Goal: Obtain resource: Download file/media

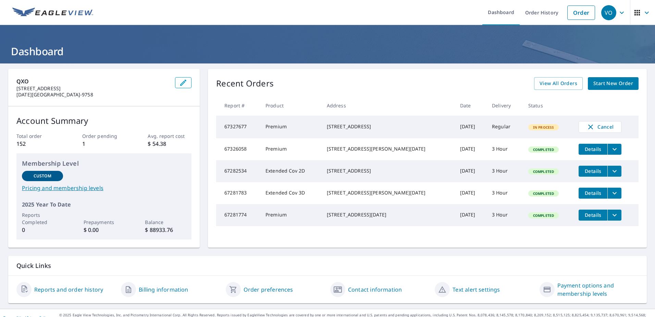
click at [611, 153] on icon "filesDropdownBtn-67326058" at bounding box center [615, 149] width 8 height 8
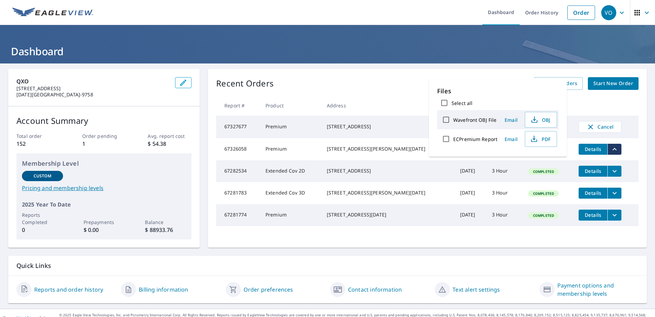
click at [347, 68] on div "QXO 5608 OLD BROWNSVILLE ROAD CORPUS CHRISTI, TX 78417-9758 Account Summary Tot…" at bounding box center [327, 185] width 655 height 245
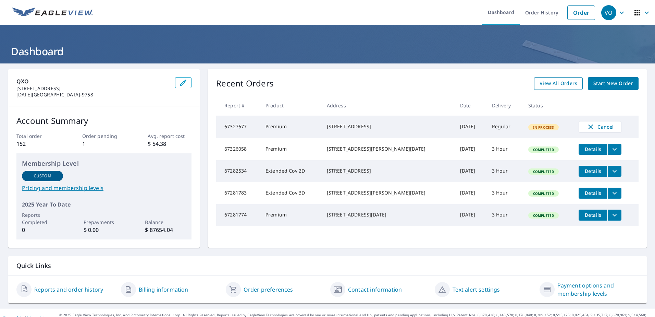
click at [549, 83] on span "View All Orders" at bounding box center [559, 83] width 38 height 9
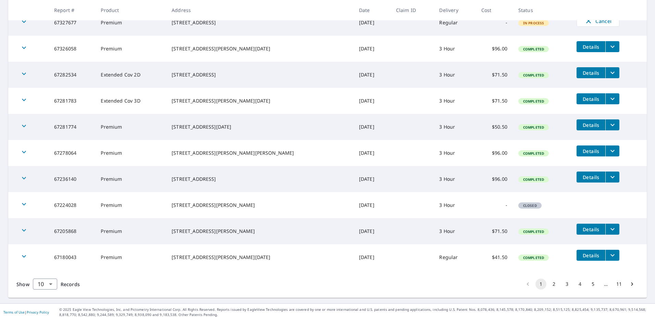
scroll to position [146, 0]
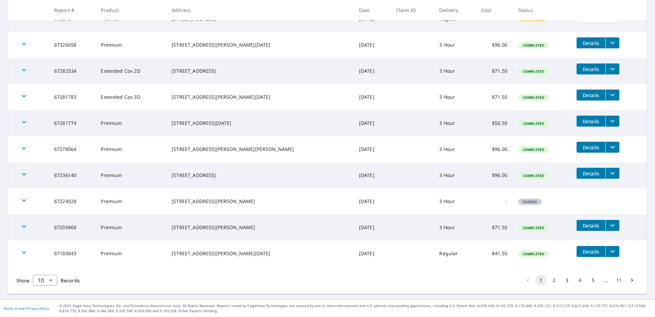
click at [606, 253] on button "filesDropdownBtn-67180043" at bounding box center [613, 251] width 14 height 11
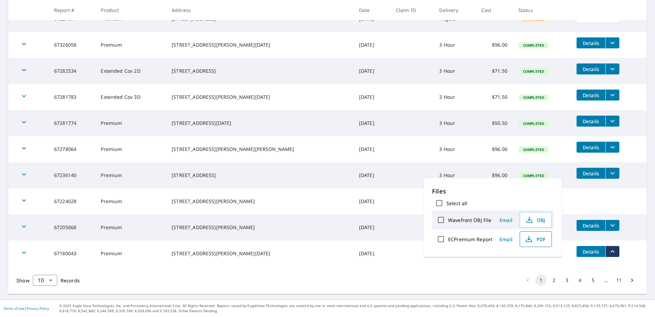
click at [540, 236] on span "PDF" at bounding box center [535, 239] width 22 height 8
